Goal: Transaction & Acquisition: Purchase product/service

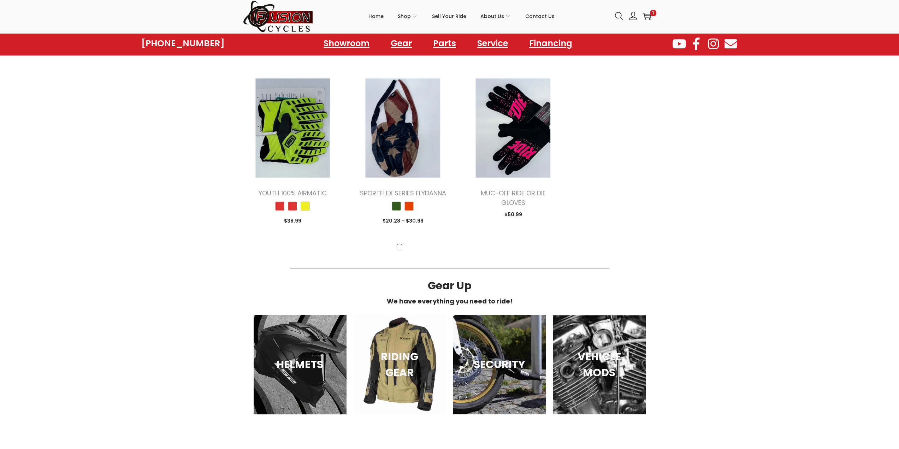
scroll to position [1060, 0]
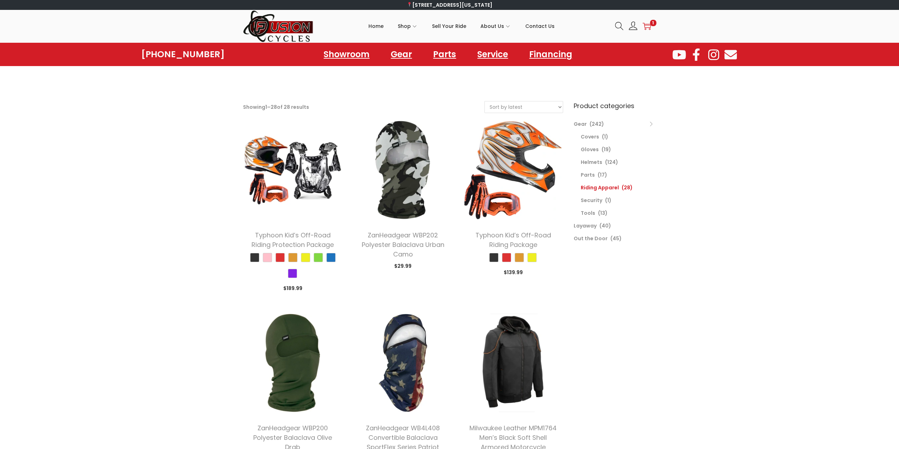
click at [646, 26] on icon "image/svg+xml" at bounding box center [647, 26] width 8 height 8
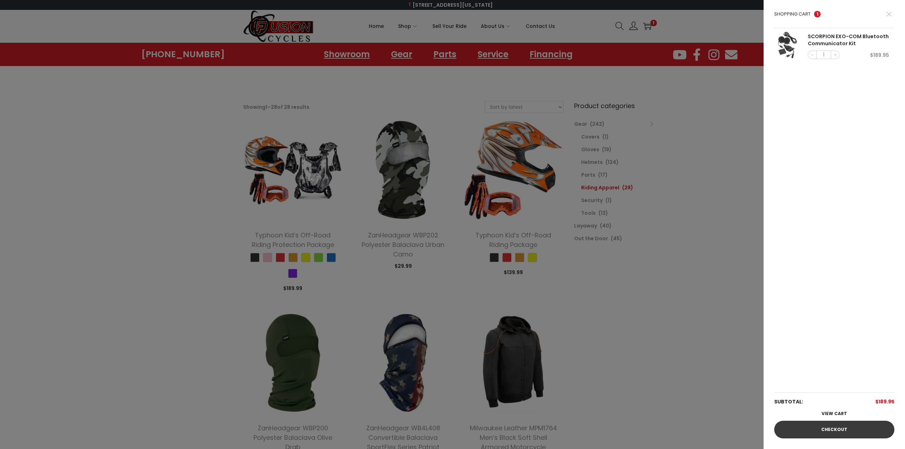
click at [841, 428] on link "Checkout" at bounding box center [834, 430] width 120 height 18
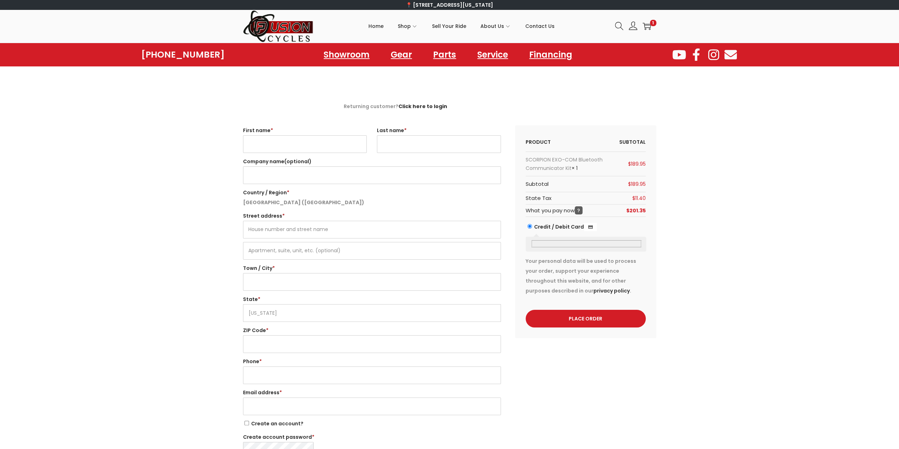
select select "VA"
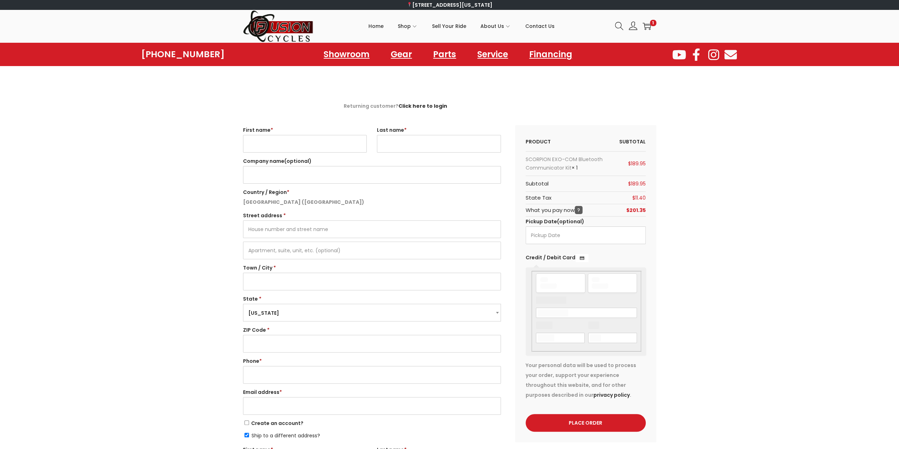
click at [259, 140] on input "First name *" at bounding box center [305, 144] width 124 height 18
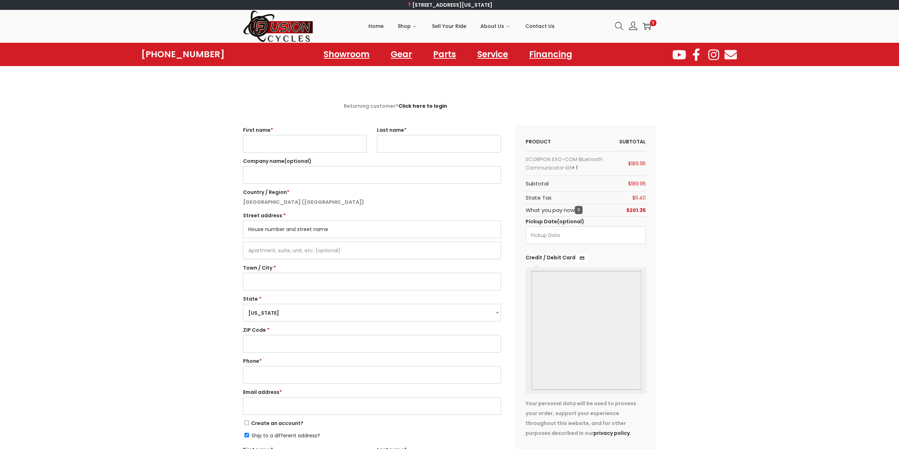
click at [257, 229] on input "Street address *" at bounding box center [372, 230] width 258 height 18
type input "3062 AR 16 HWY"
type input "Patrick"
type input "Caple"
type input "Oark"
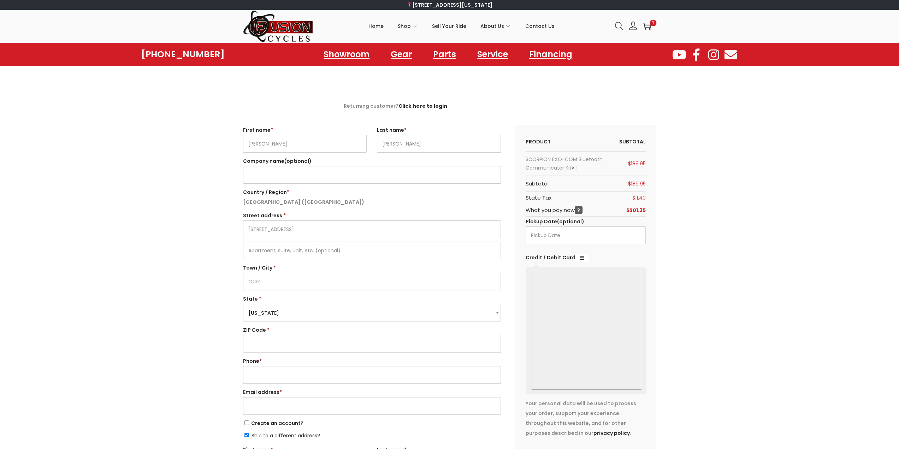
select select "AR"
type input "72852"
type input "15019126087"
type input "pcaple33@gmail.com"
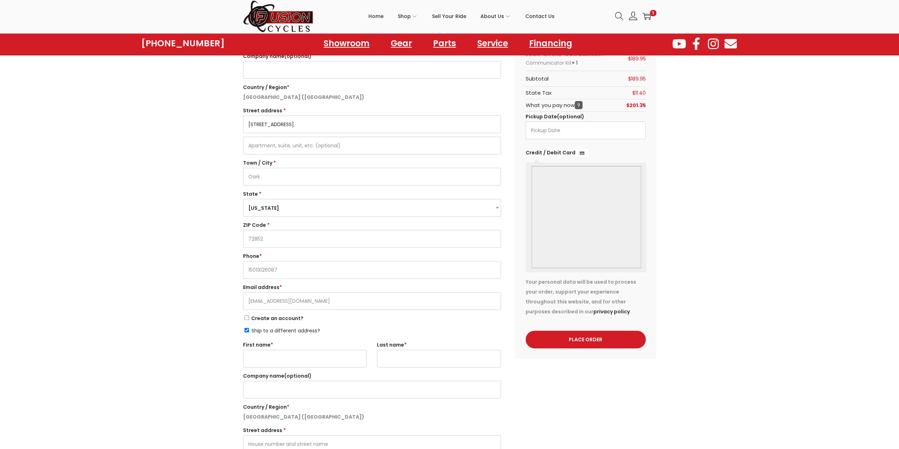
scroll to position [106, 0]
click at [247, 330] on input "Ship to a different address?" at bounding box center [247, 329] width 5 height 5
checkbox input "false"
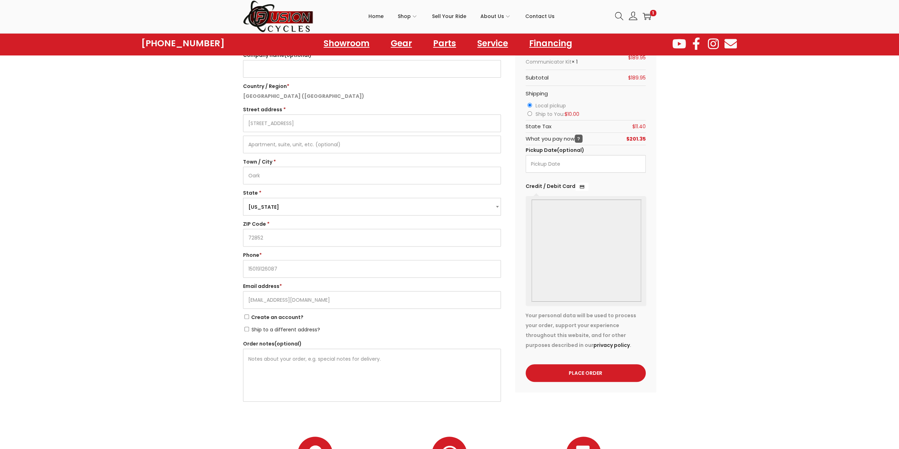
click at [530, 113] on input "Ship to You: $ 10.00" at bounding box center [530, 113] width 5 height 5
radio input "true"
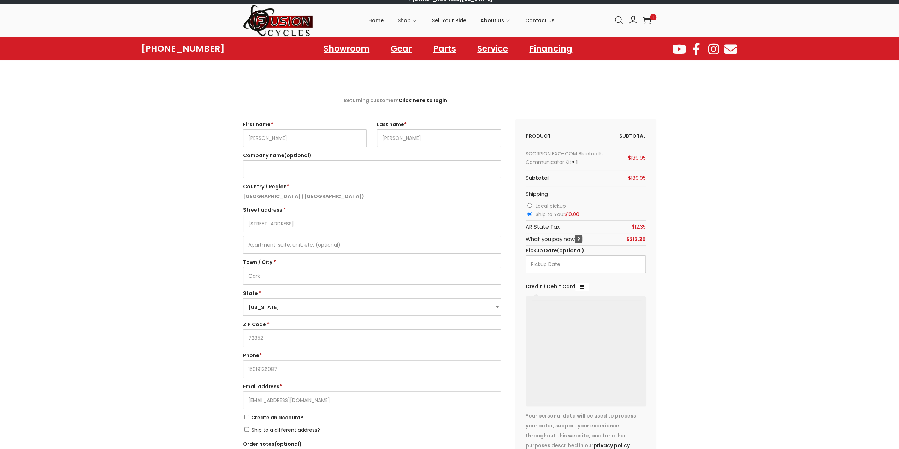
scroll to position [0, 0]
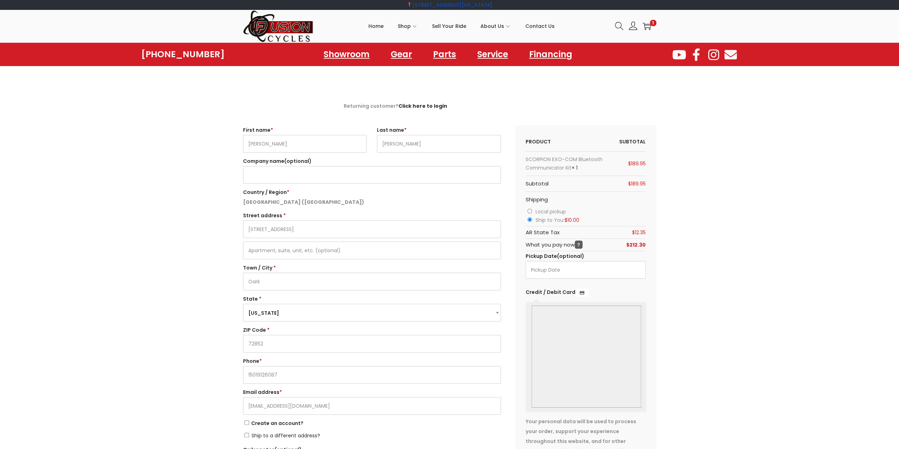
click at [419, 5] on link "[STREET_ADDRESS][US_STATE]" at bounding box center [450, 4] width 86 height 7
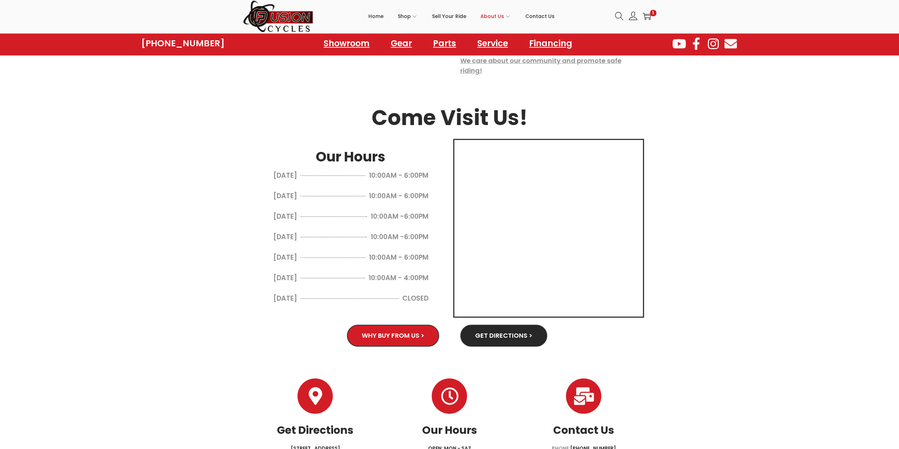
scroll to position [301, 0]
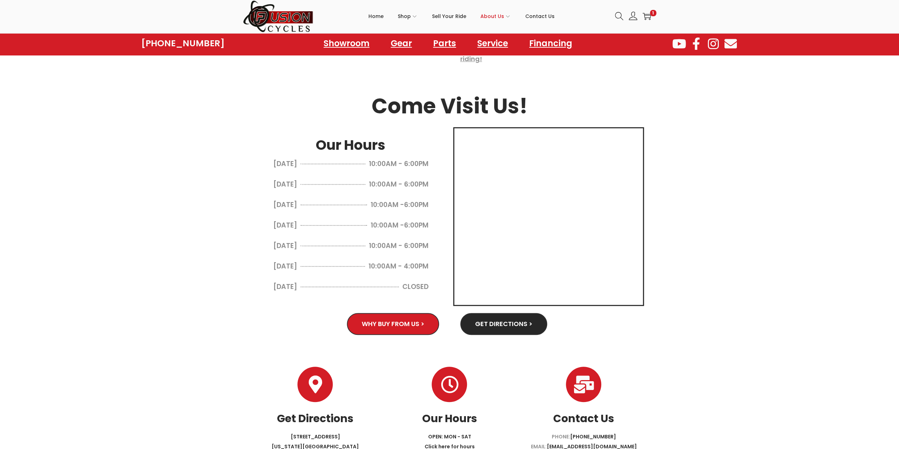
click at [129, 130] on section "About Fusion Cycles Contact Us > Our Mission: We provide fun, freedom, independ…" at bounding box center [449, 67] width 899 height 570
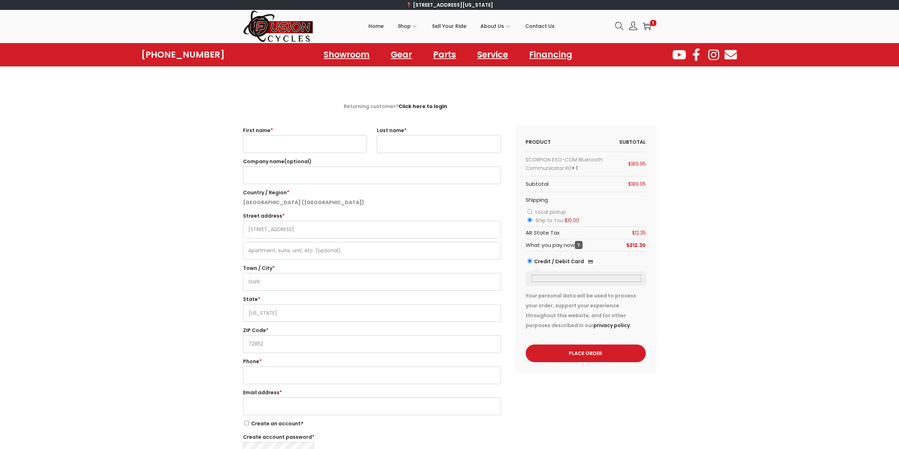
select select "AR"
select select "VA"
